Goal: Task Accomplishment & Management: Manage account settings

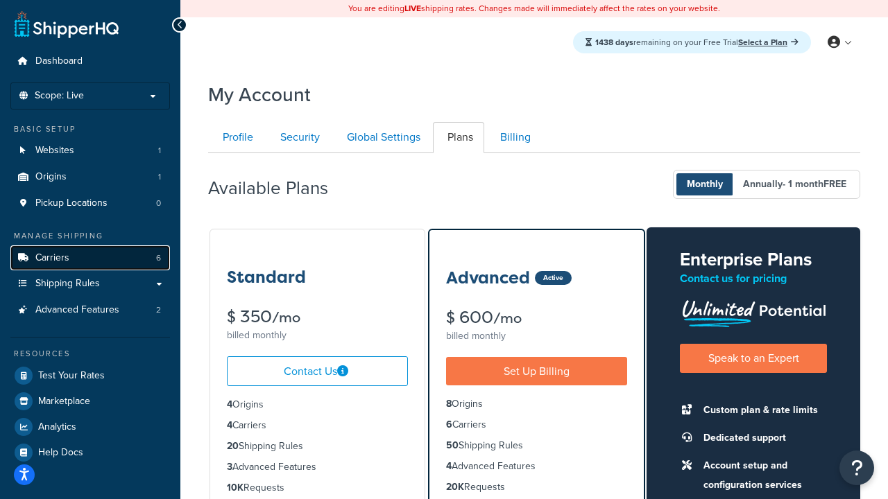
click at [74, 250] on link "Carriers 6" at bounding box center [90, 259] width 160 height 26
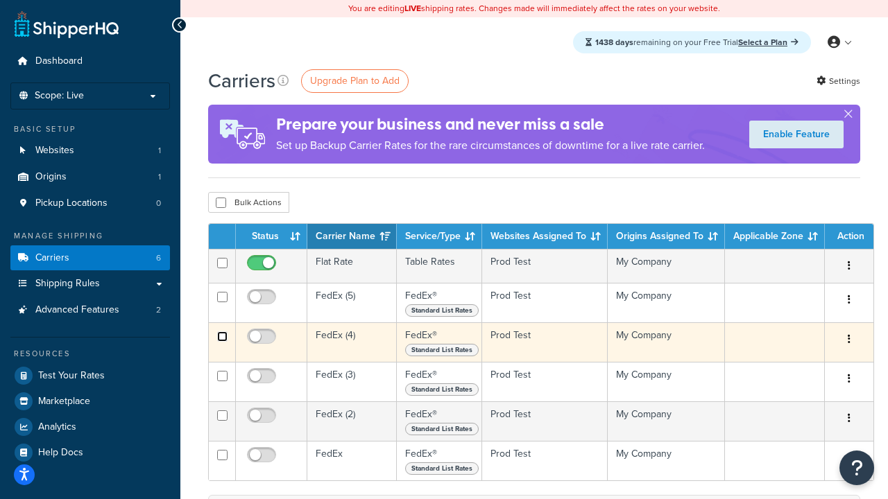
click at [222, 339] on input "checkbox" at bounding box center [222, 337] width 10 height 10
checkbox input "true"
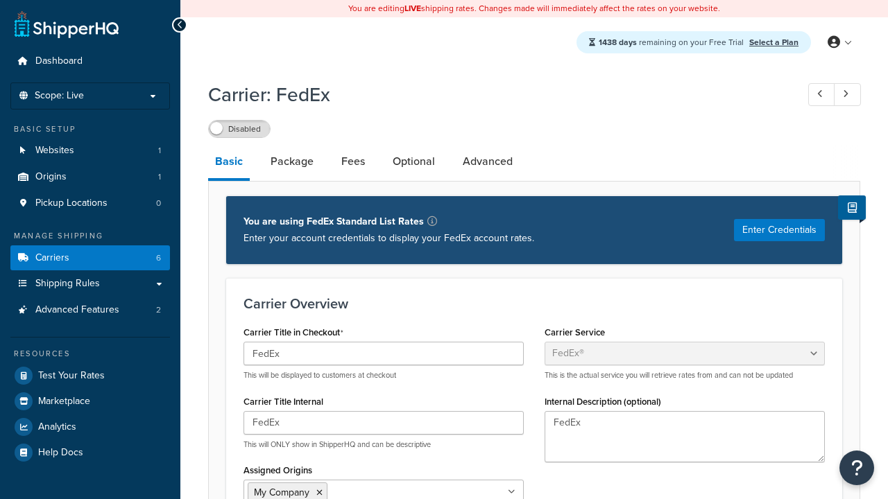
select select "fedEx"
select select "REGULAR_PICKUP"
select select "YOUR_PACKAGING"
click at [105, 262] on link "Carriers 6" at bounding box center [90, 259] width 160 height 26
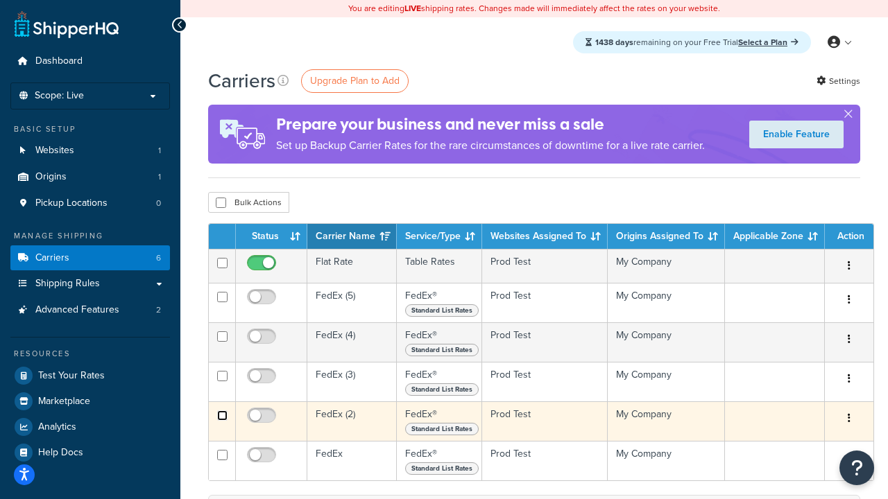
click at [220, 420] on input "checkbox" at bounding box center [222, 416] width 10 height 10
checkbox input "true"
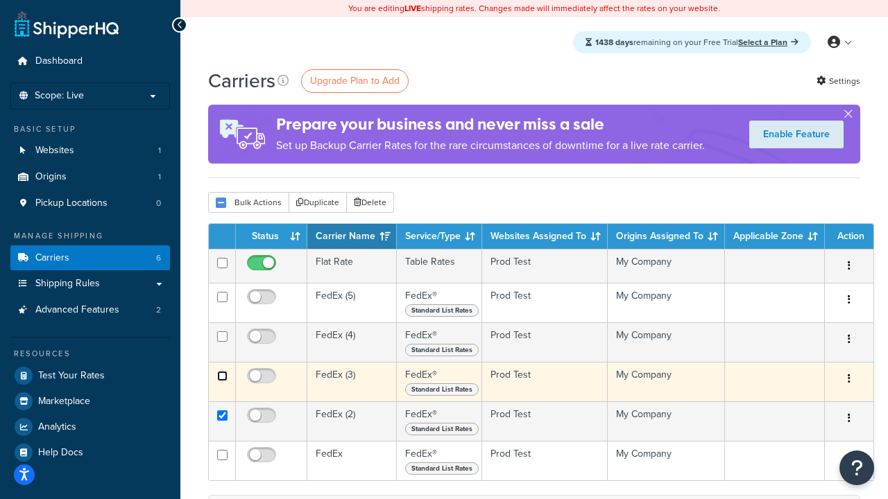
click at [220, 379] on input "checkbox" at bounding box center [222, 376] width 10 height 10
checkbox input "true"
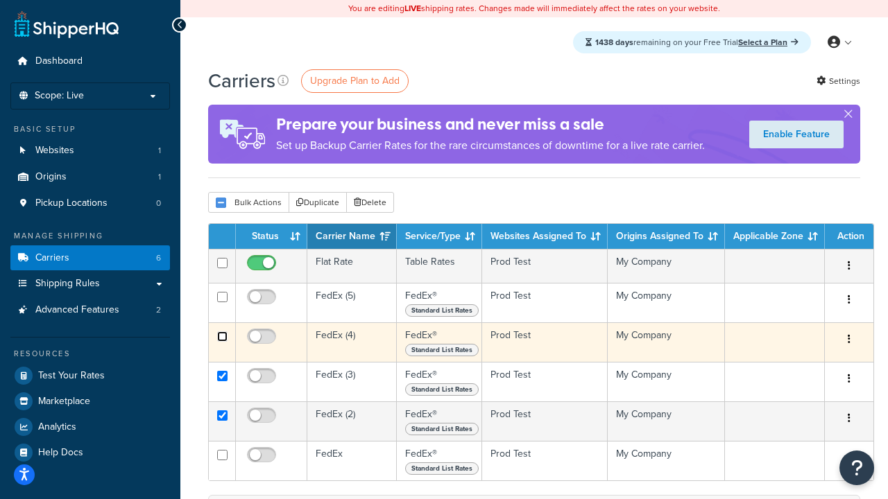
click at [221, 338] on input "checkbox" at bounding box center [222, 337] width 10 height 10
checkbox input "true"
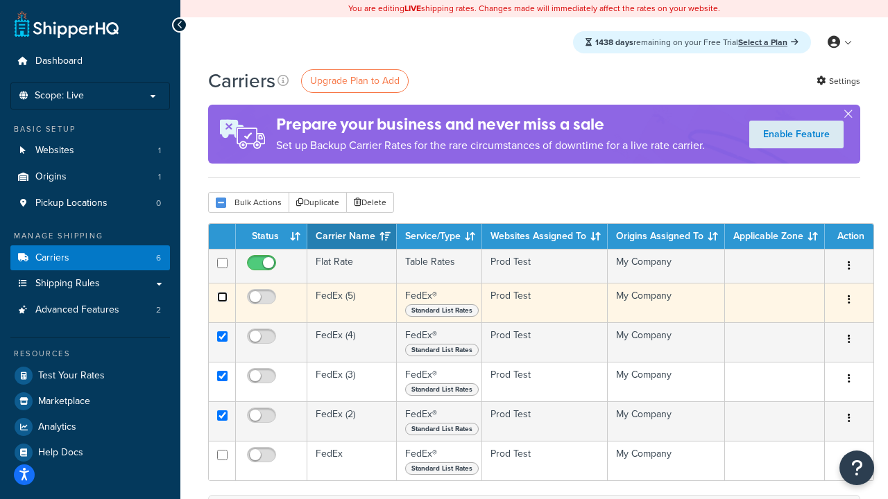
click at [221, 298] on input "checkbox" at bounding box center [222, 297] width 10 height 10
checkbox input "true"
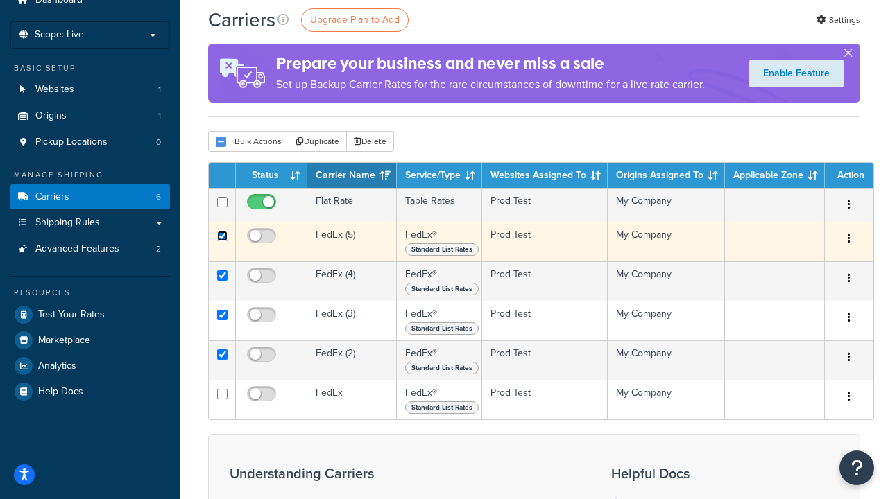
scroll to position [62, 0]
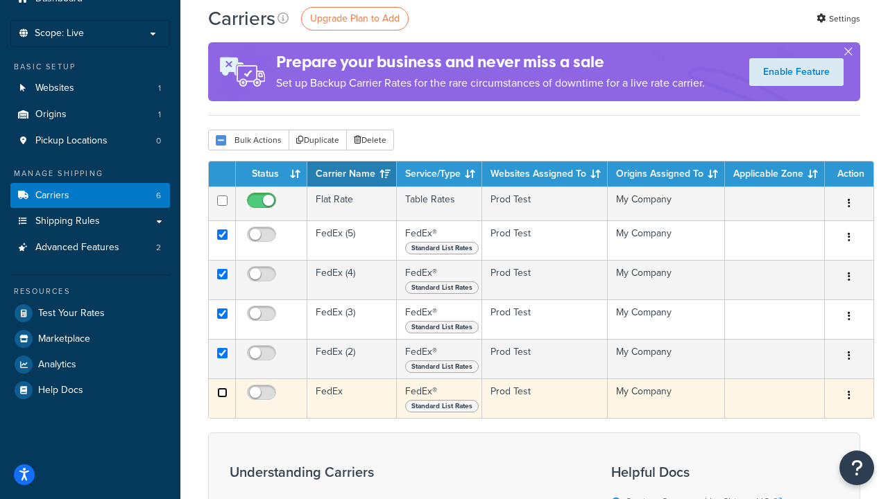
click at [222, 397] on input "checkbox" at bounding box center [222, 393] width 10 height 10
checkbox input "true"
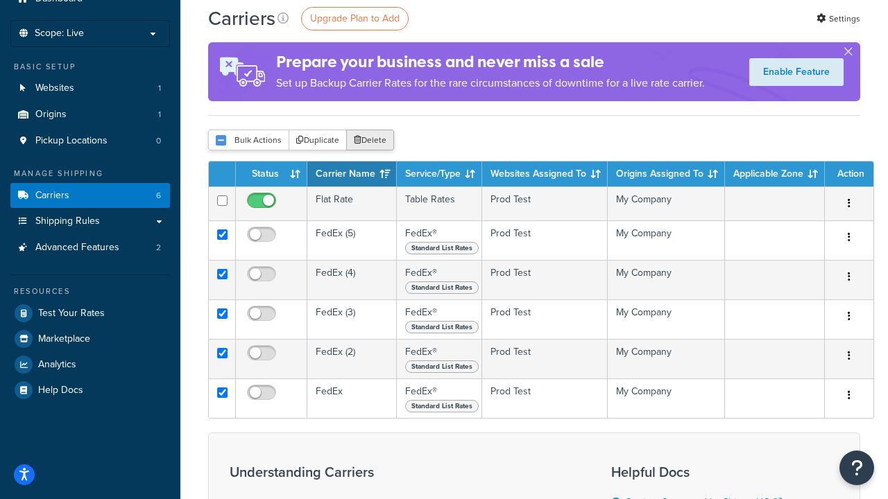
click at [373, 143] on button "Delete" at bounding box center [370, 140] width 48 height 21
